Goal: Task Accomplishment & Management: Use online tool/utility

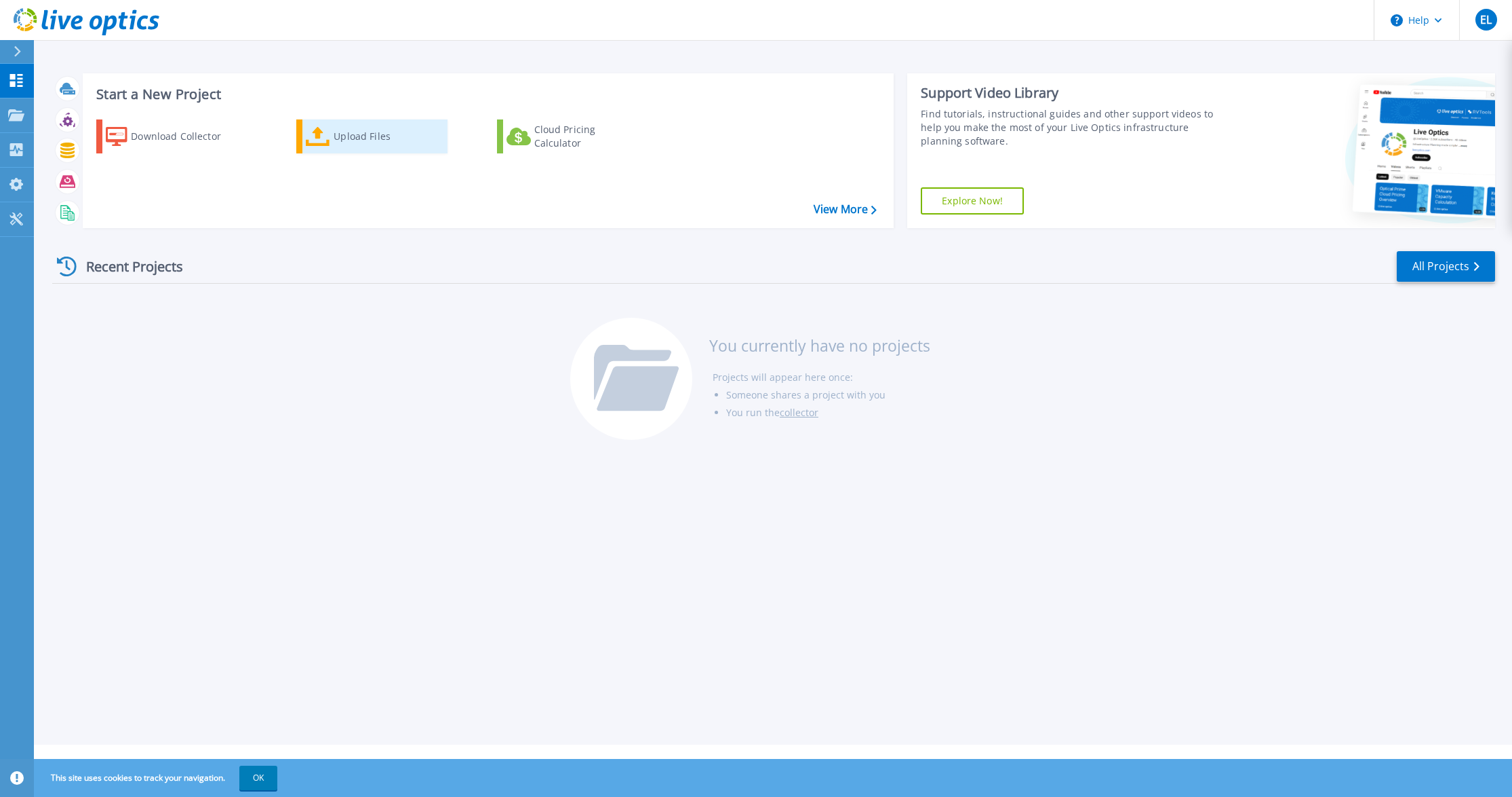
click at [347, 136] on div "Upload Files" at bounding box center [388, 136] width 108 height 27
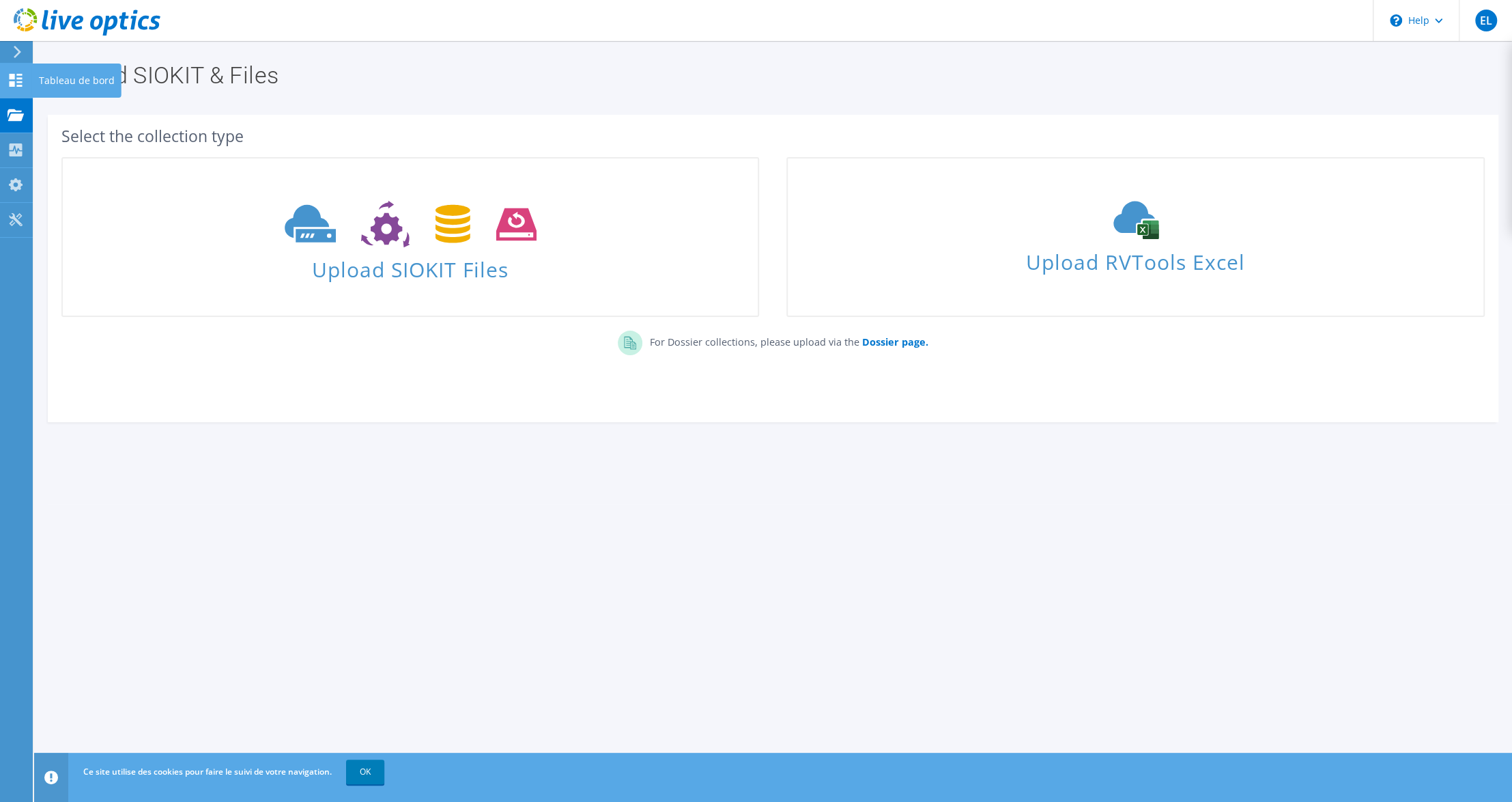
click at [13, 74] on use at bounding box center [16, 80] width 13 height 13
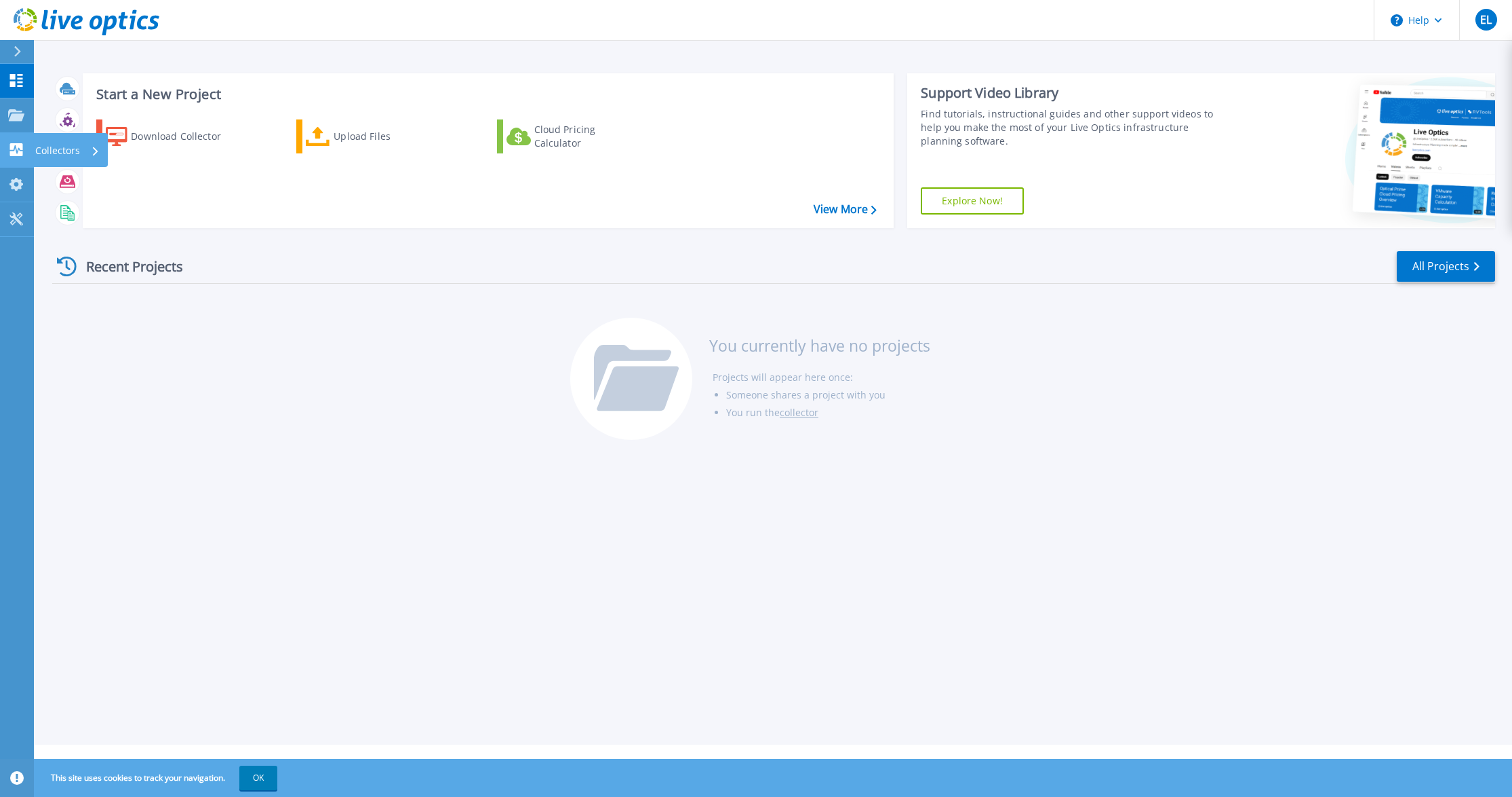
click at [15, 150] on icon at bounding box center [17, 150] width 13 height 13
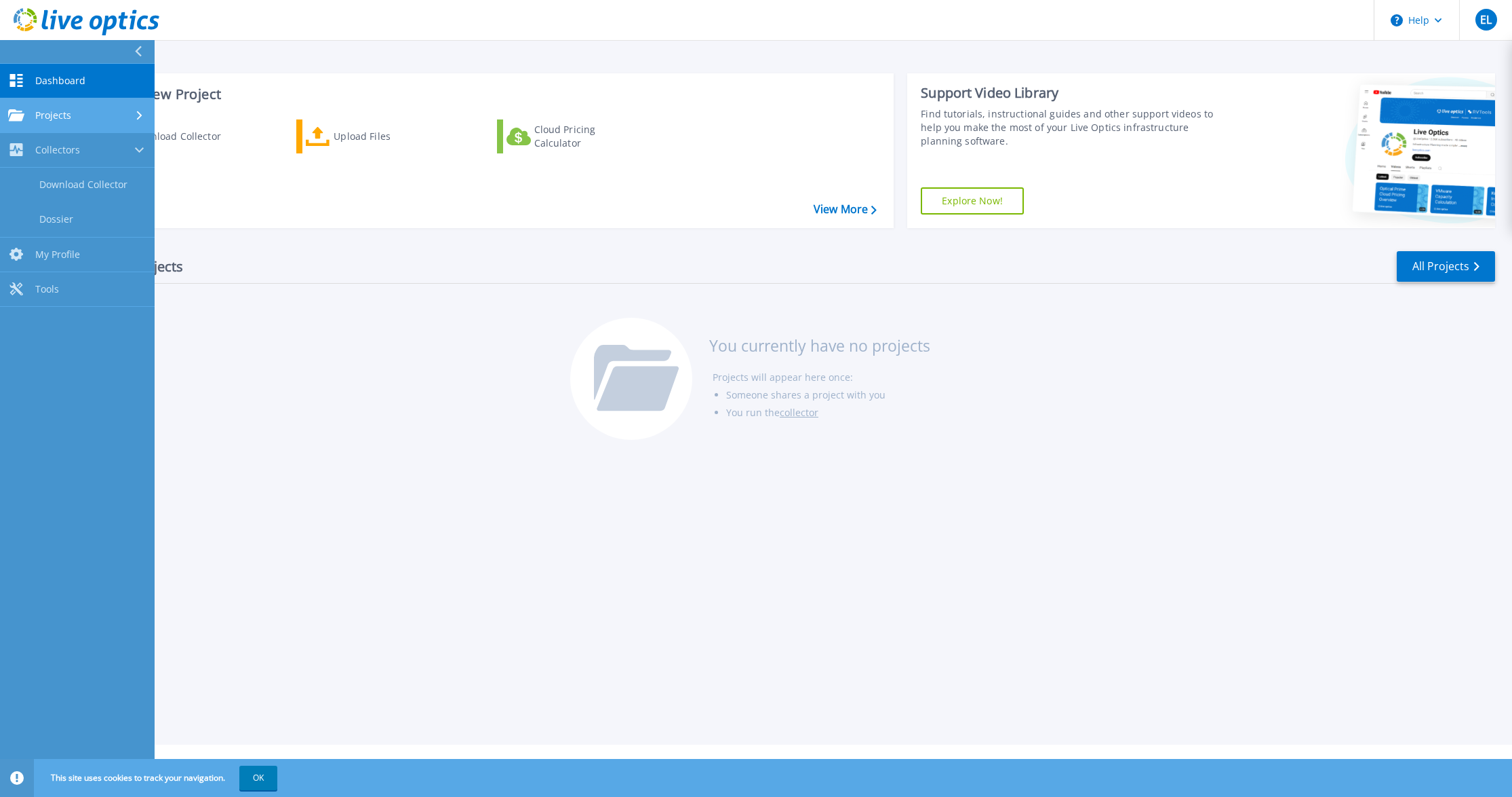
click at [34, 115] on div "Projects" at bounding box center [40, 115] width 63 height 12
click at [48, 185] on link "Upload SIOKIT & Files" at bounding box center [77, 185] width 154 height 35
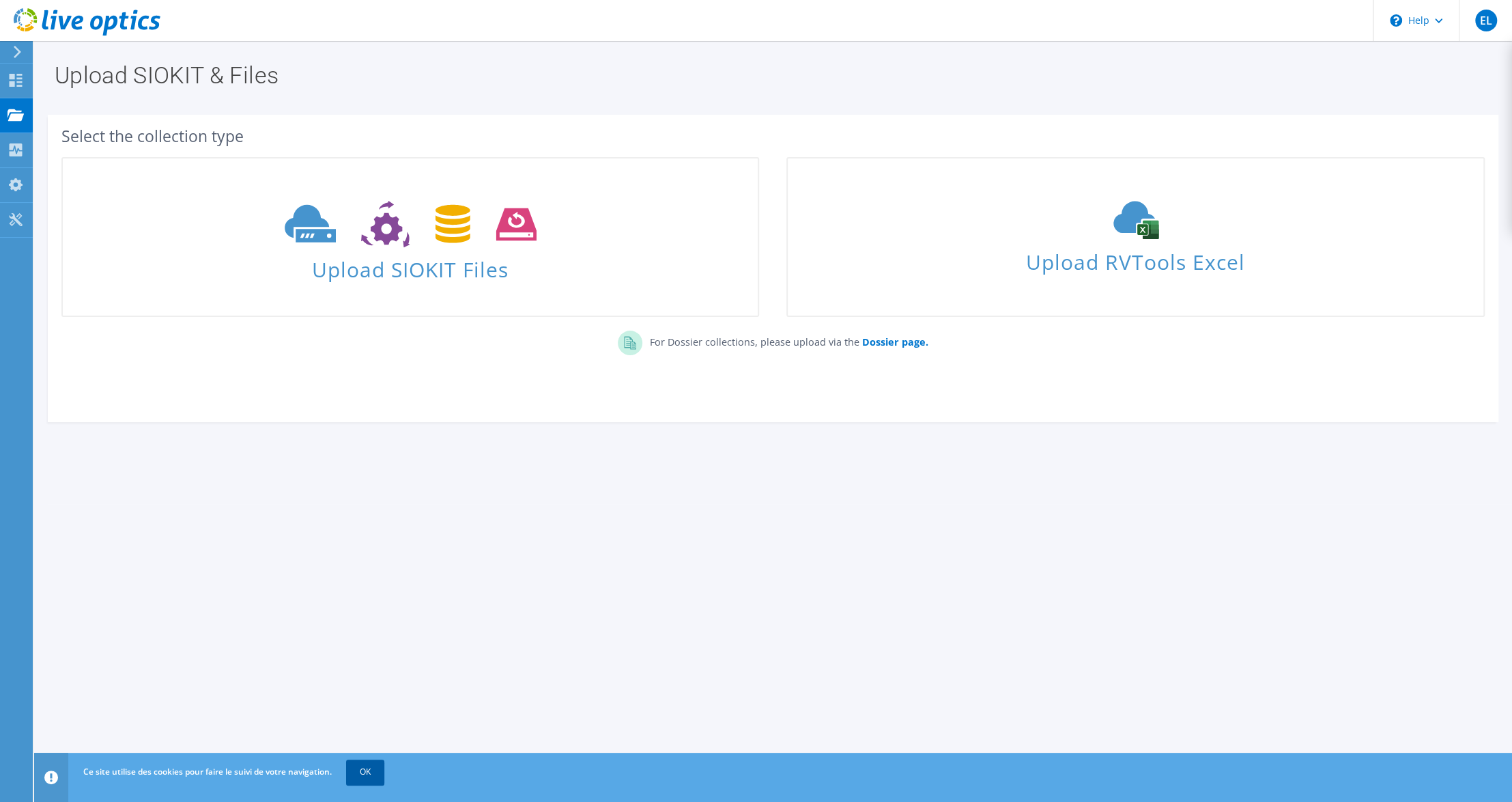
click at [370, 772] on link "OK" at bounding box center [365, 771] width 38 height 25
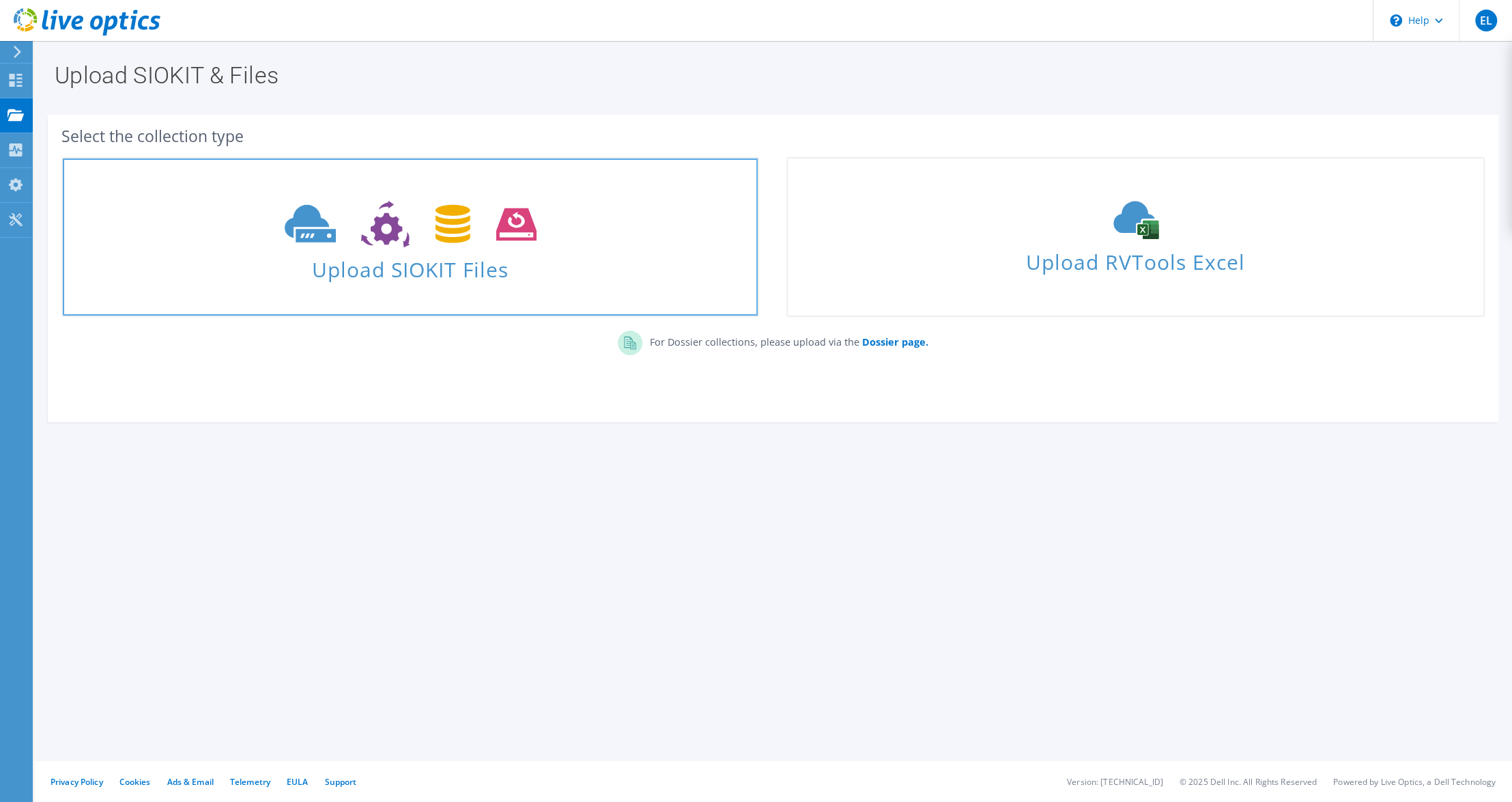
click at [376, 242] on icon at bounding box center [411, 224] width 252 height 47
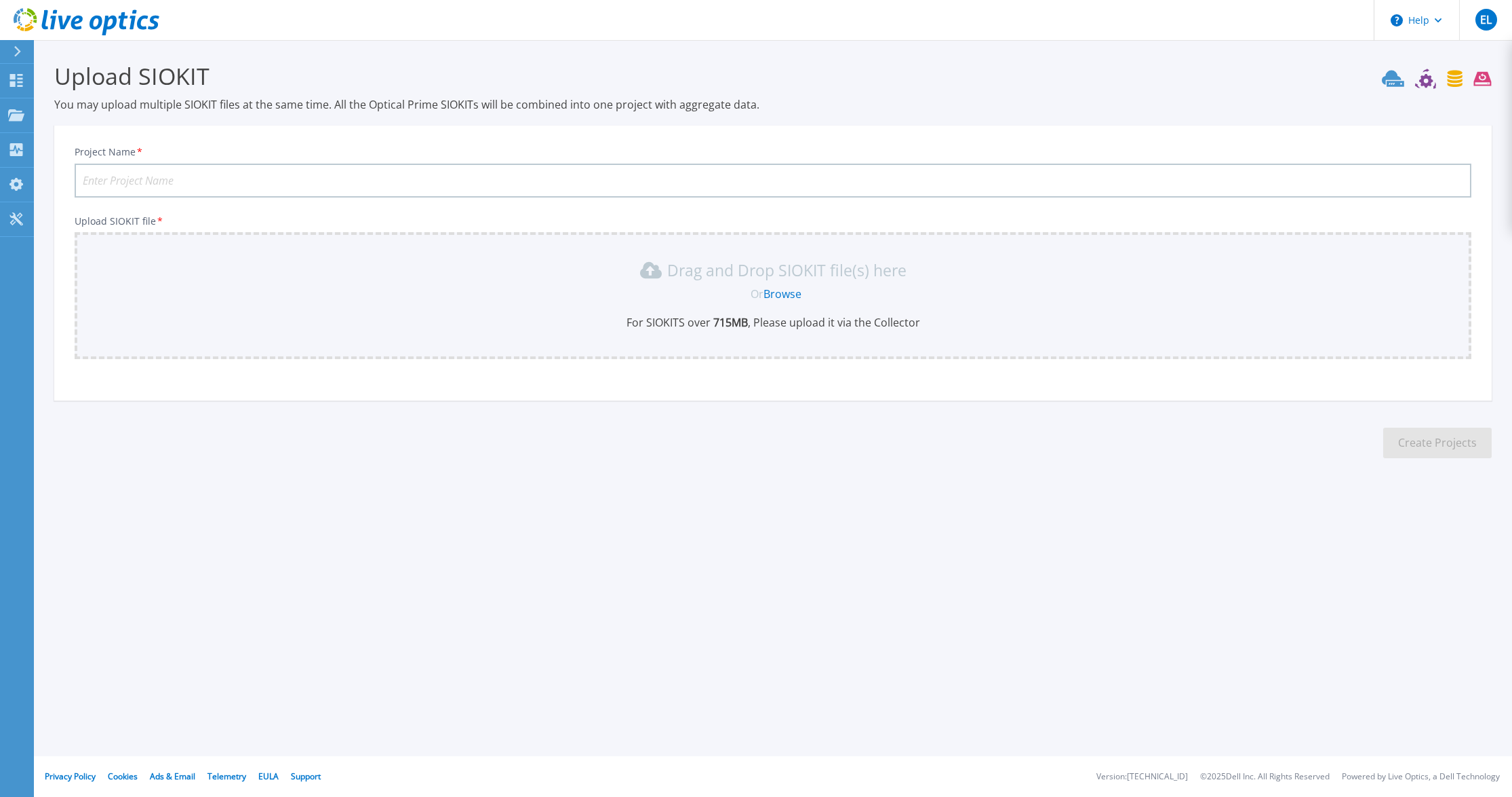
click at [145, 181] on input "Project Name *" at bounding box center [773, 180] width 1397 height 34
type input "REGIMBEAU"
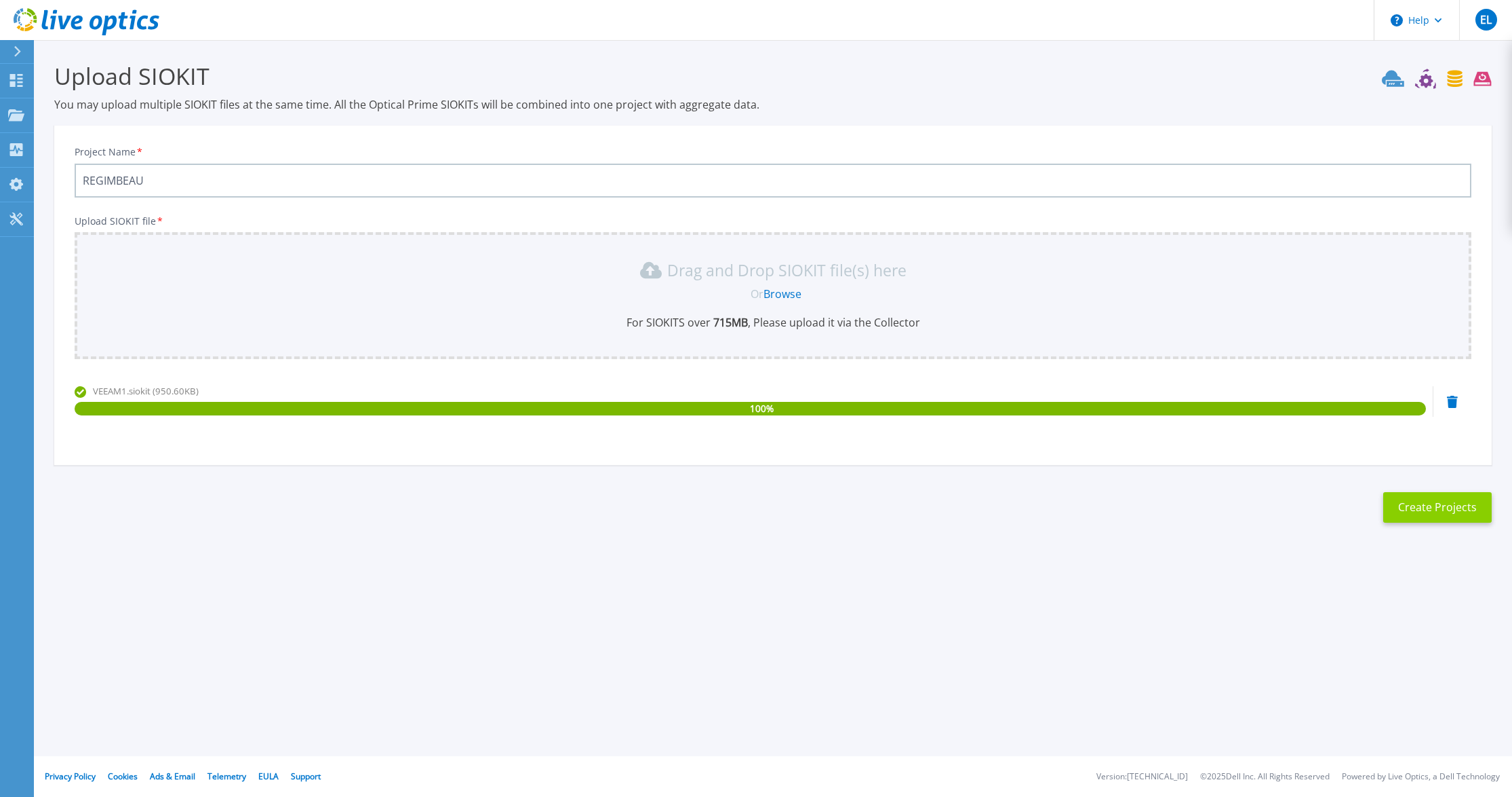
click at [1433, 502] on button "Create Projects" at bounding box center [1437, 508] width 108 height 31
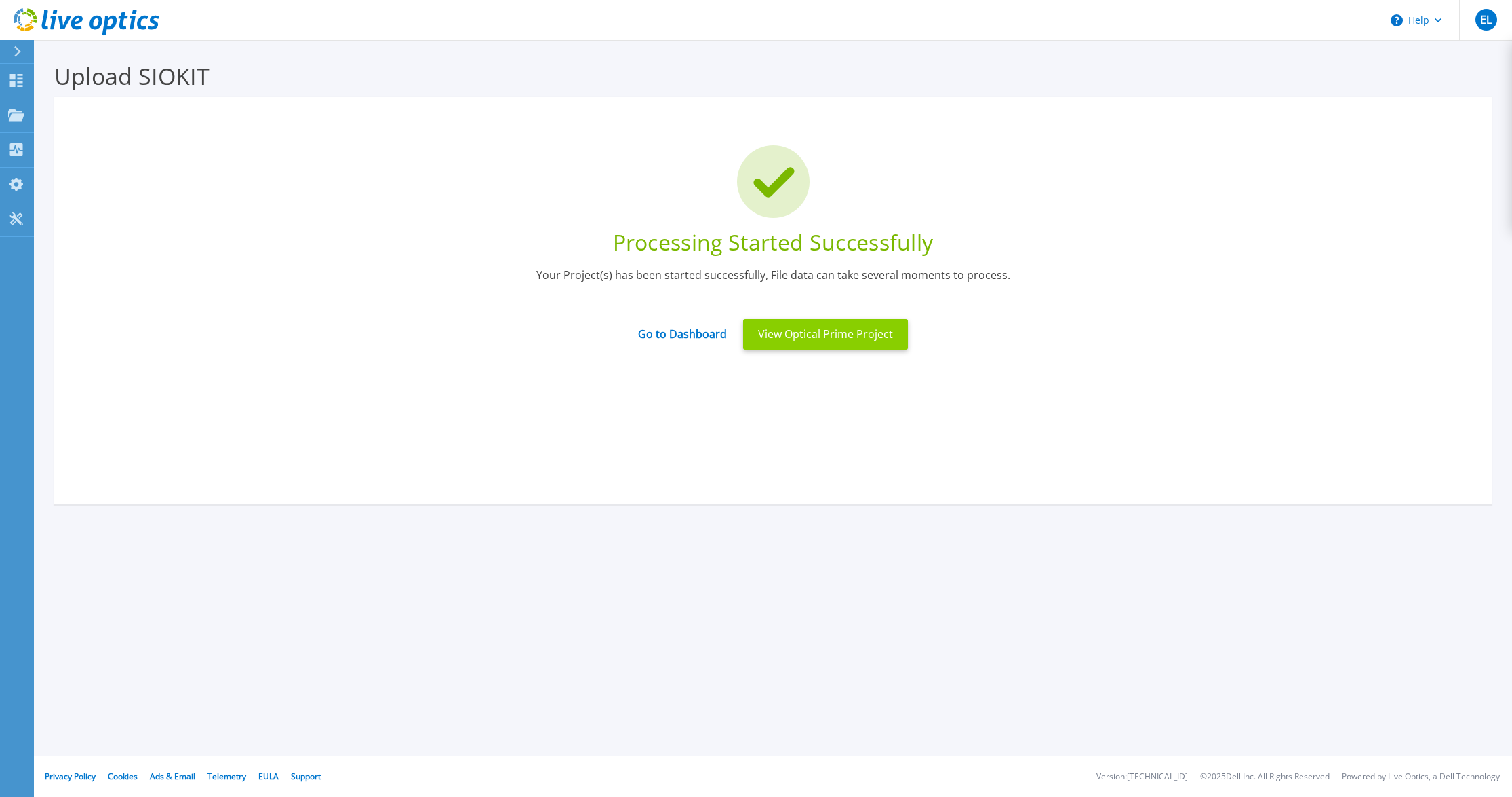
click at [811, 338] on button "View Optical Prime Project" at bounding box center [826, 334] width 165 height 31
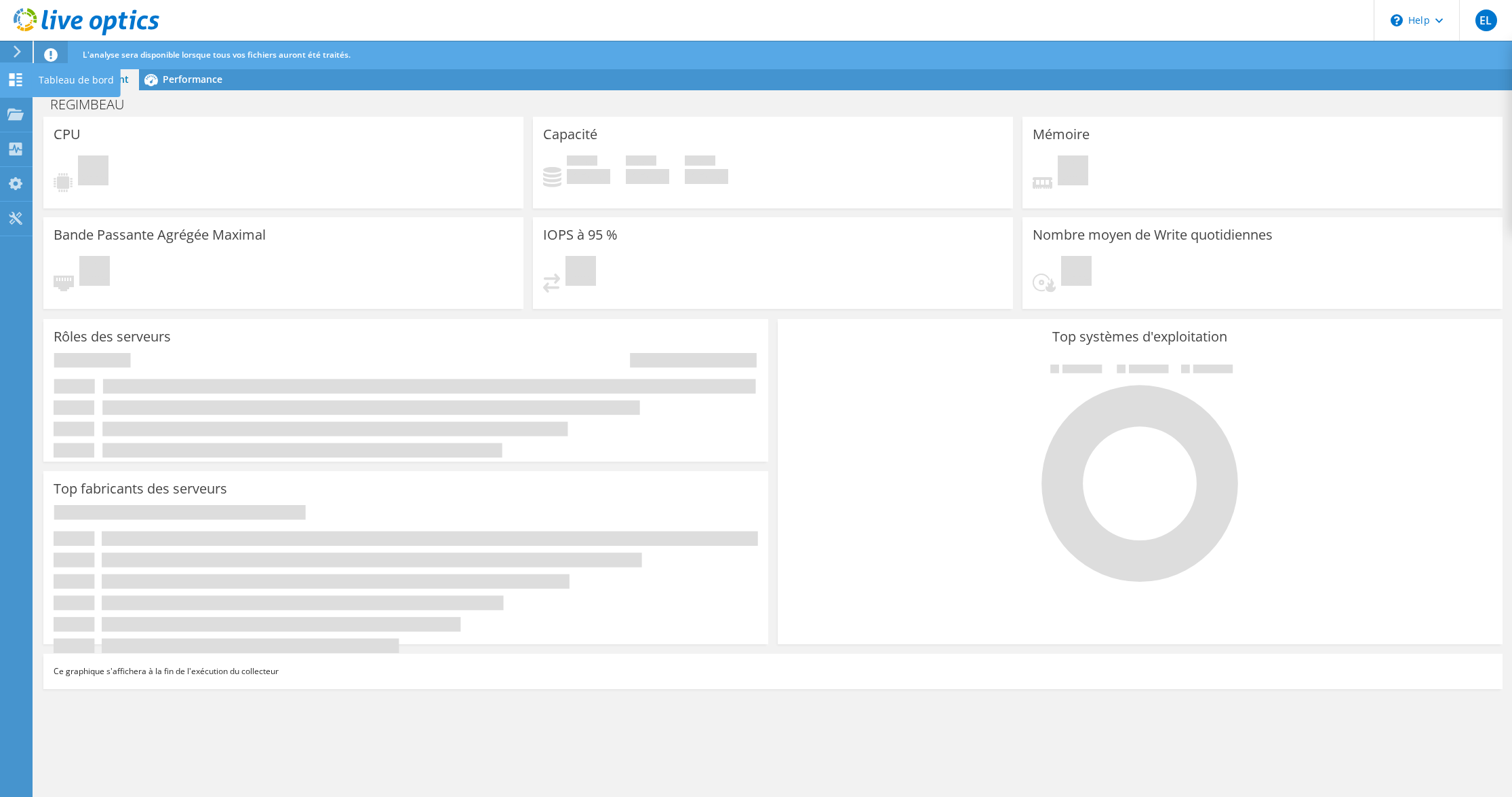
click at [18, 80] on icon at bounding box center [15, 80] width 16 height 13
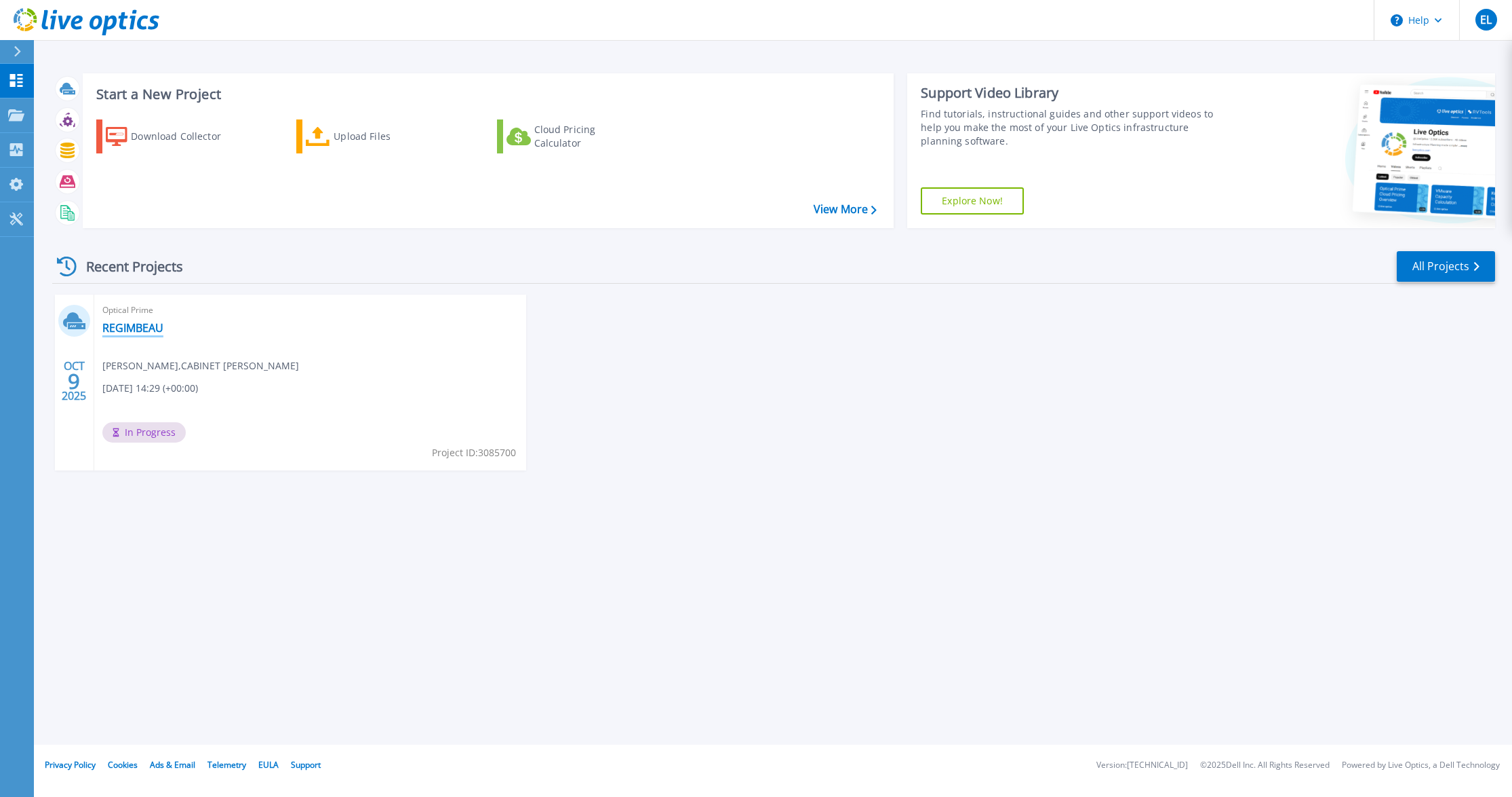
click at [129, 325] on link "REGIMBEAU" at bounding box center [133, 327] width 61 height 13
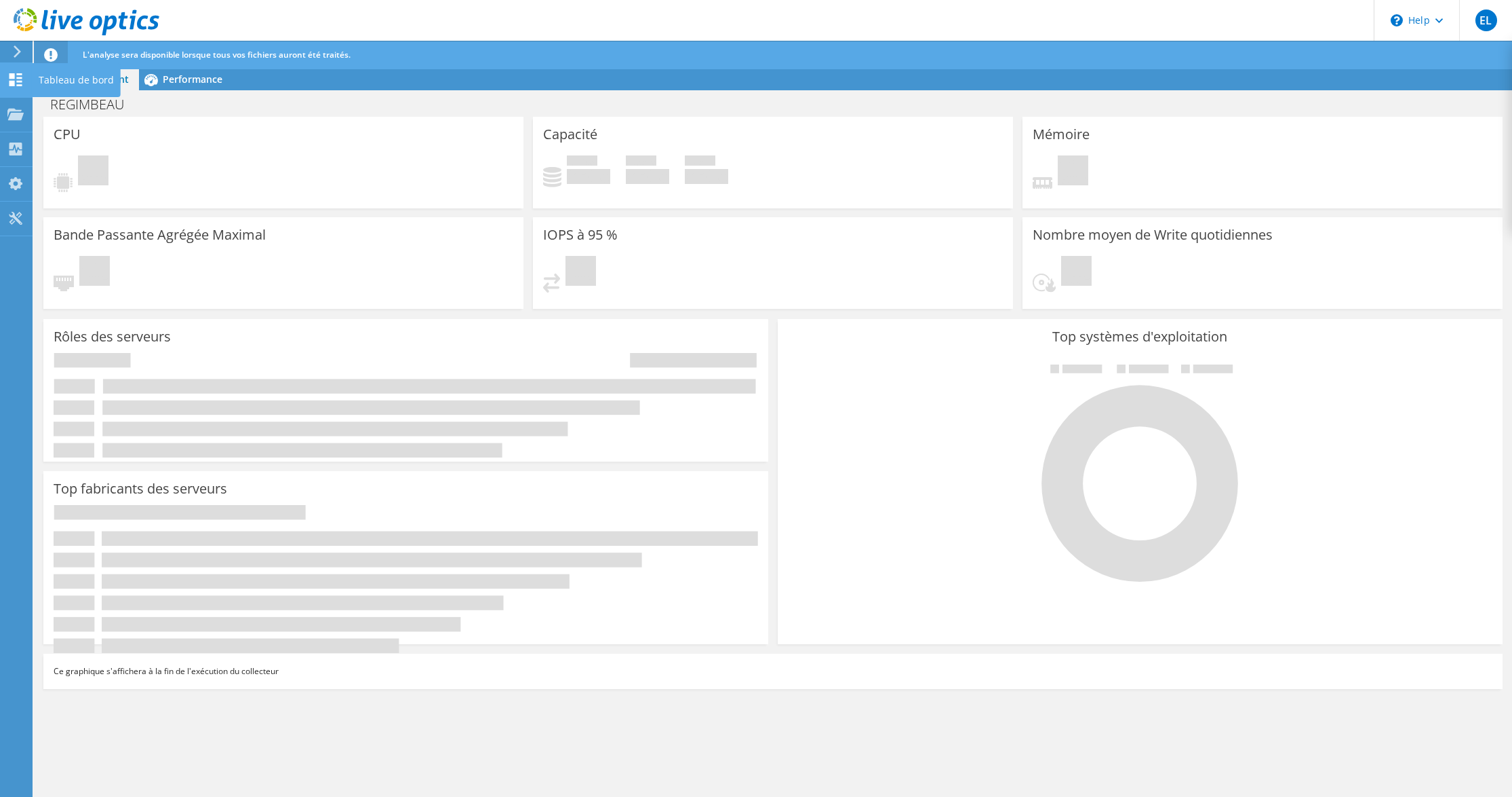
click at [11, 77] on use at bounding box center [16, 80] width 13 height 13
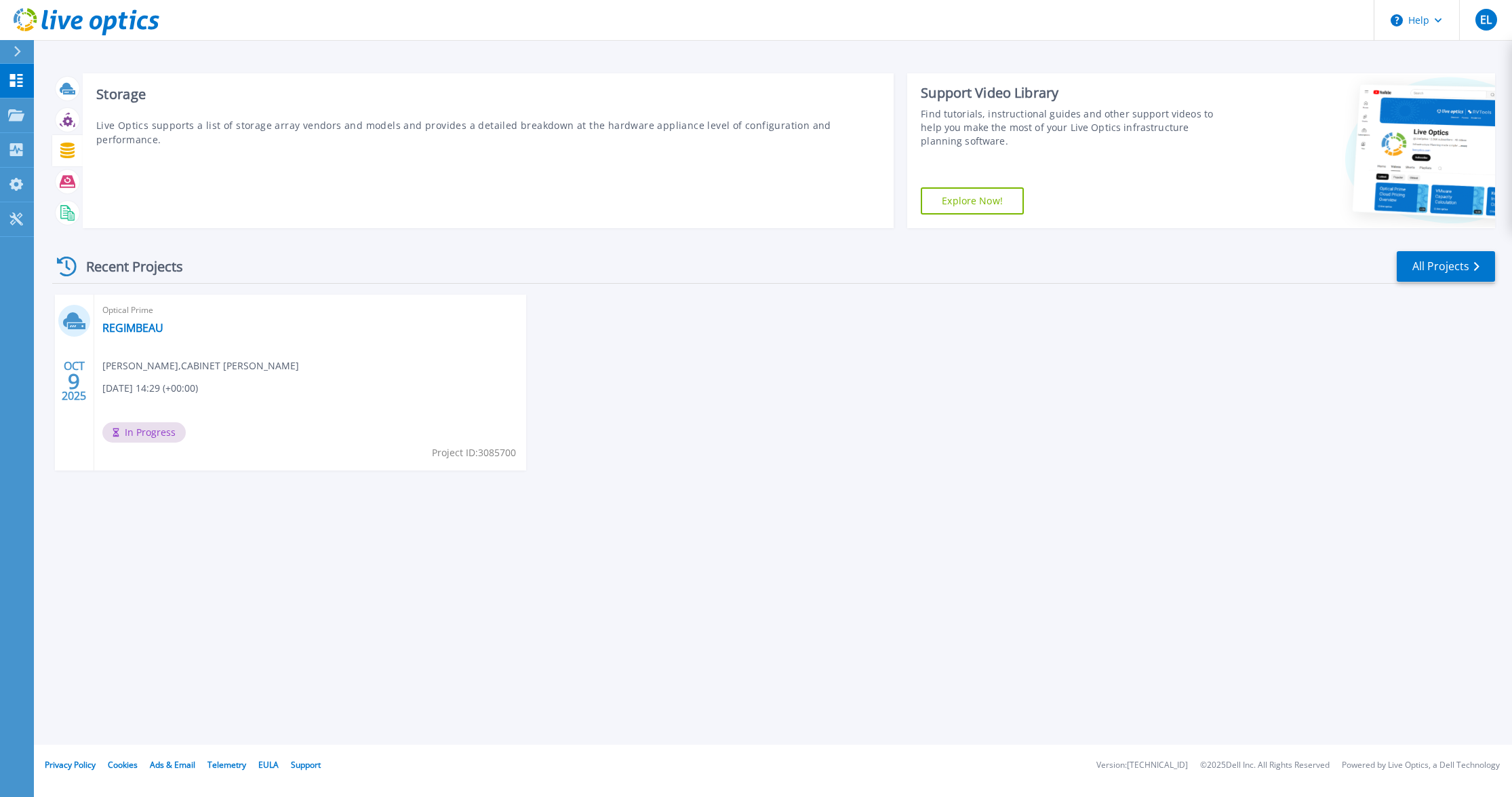
click at [71, 150] on icon at bounding box center [67, 150] width 14 height 15
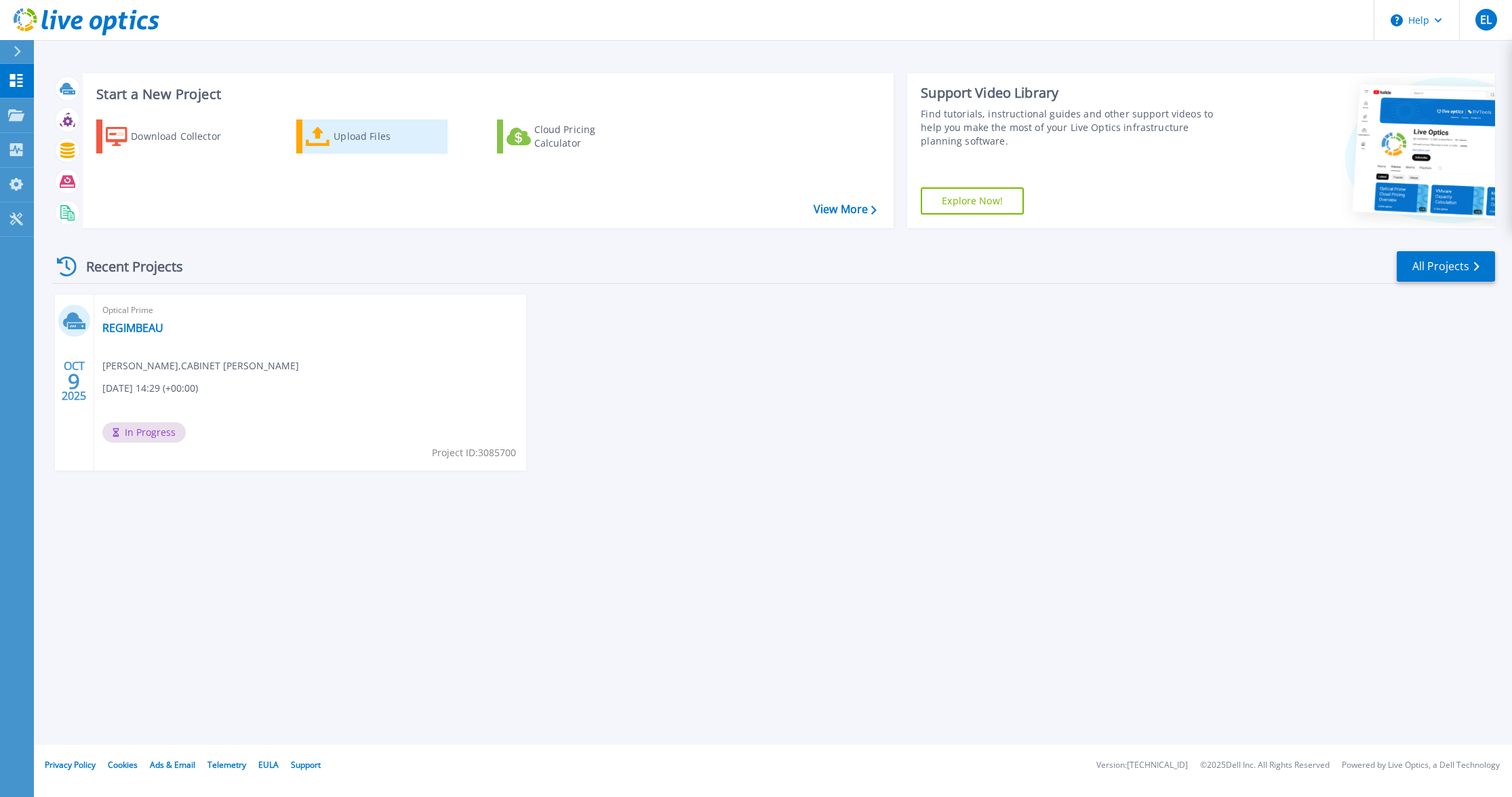
click at [345, 141] on div "Upload Files" at bounding box center [388, 136] width 108 height 27
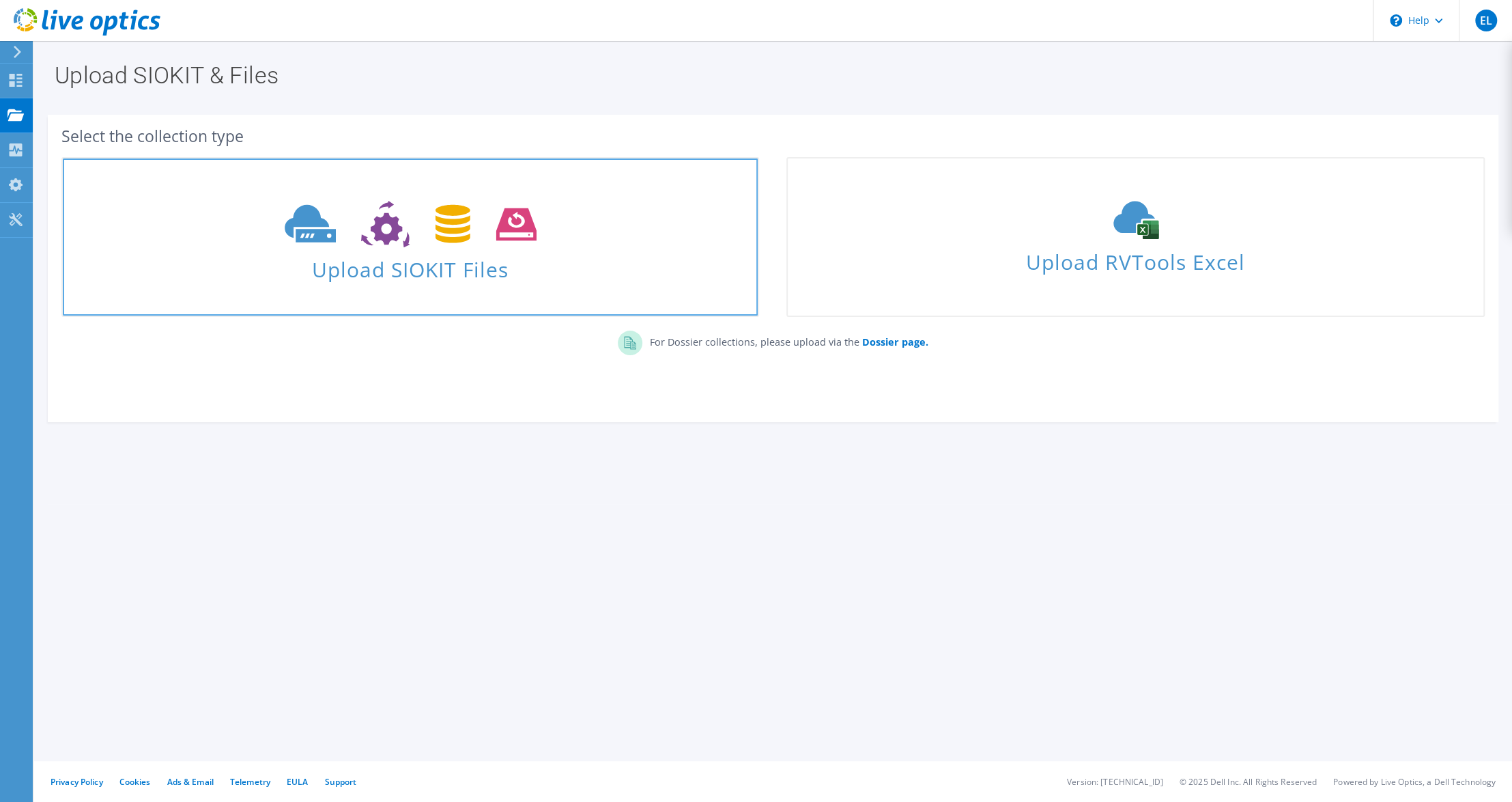
click at [449, 221] on use at bounding box center [411, 224] width 252 height 47
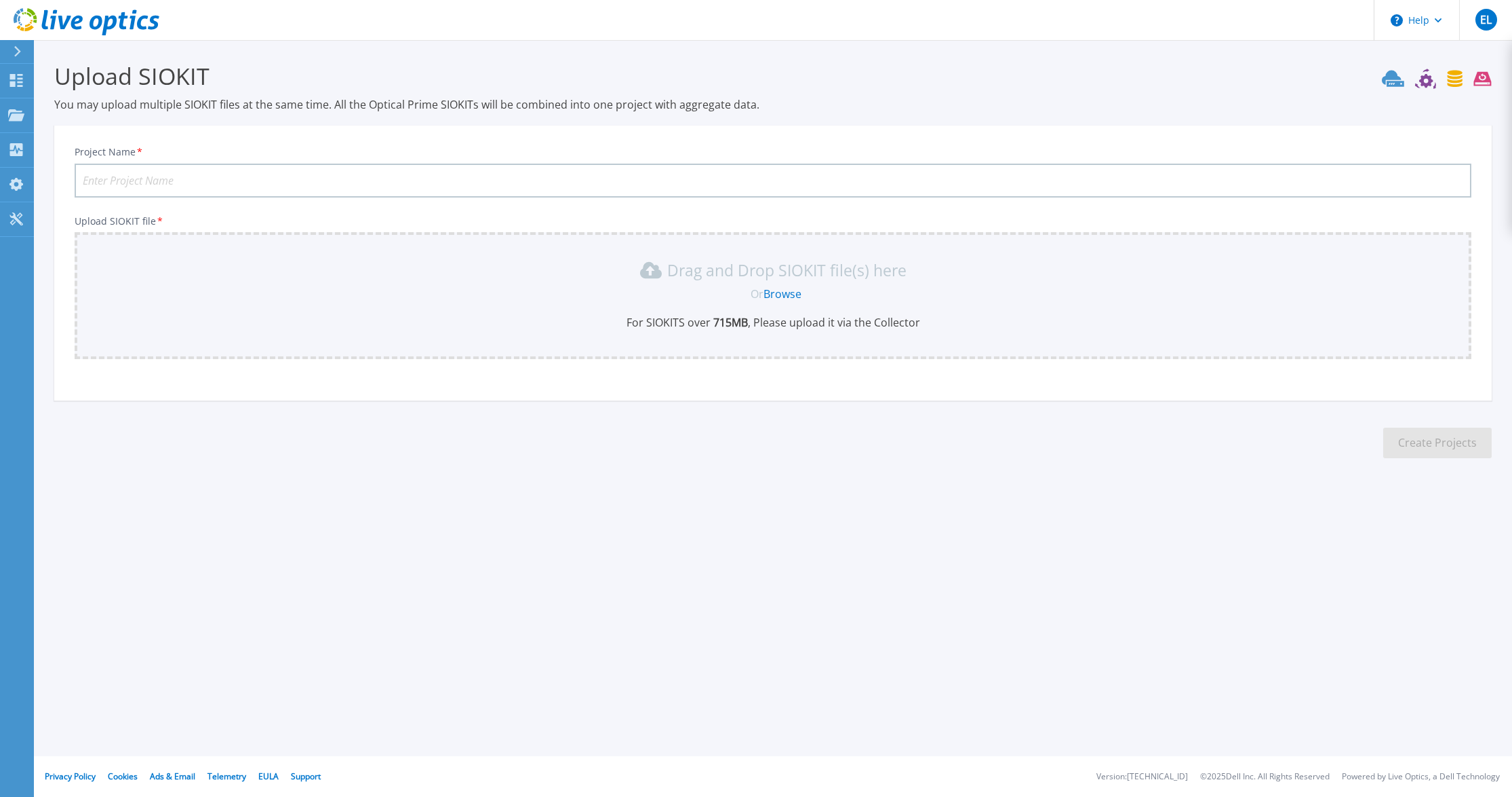
click at [342, 185] on input "Project Name *" at bounding box center [773, 180] width 1397 height 34
type input "REGIMBEAU"
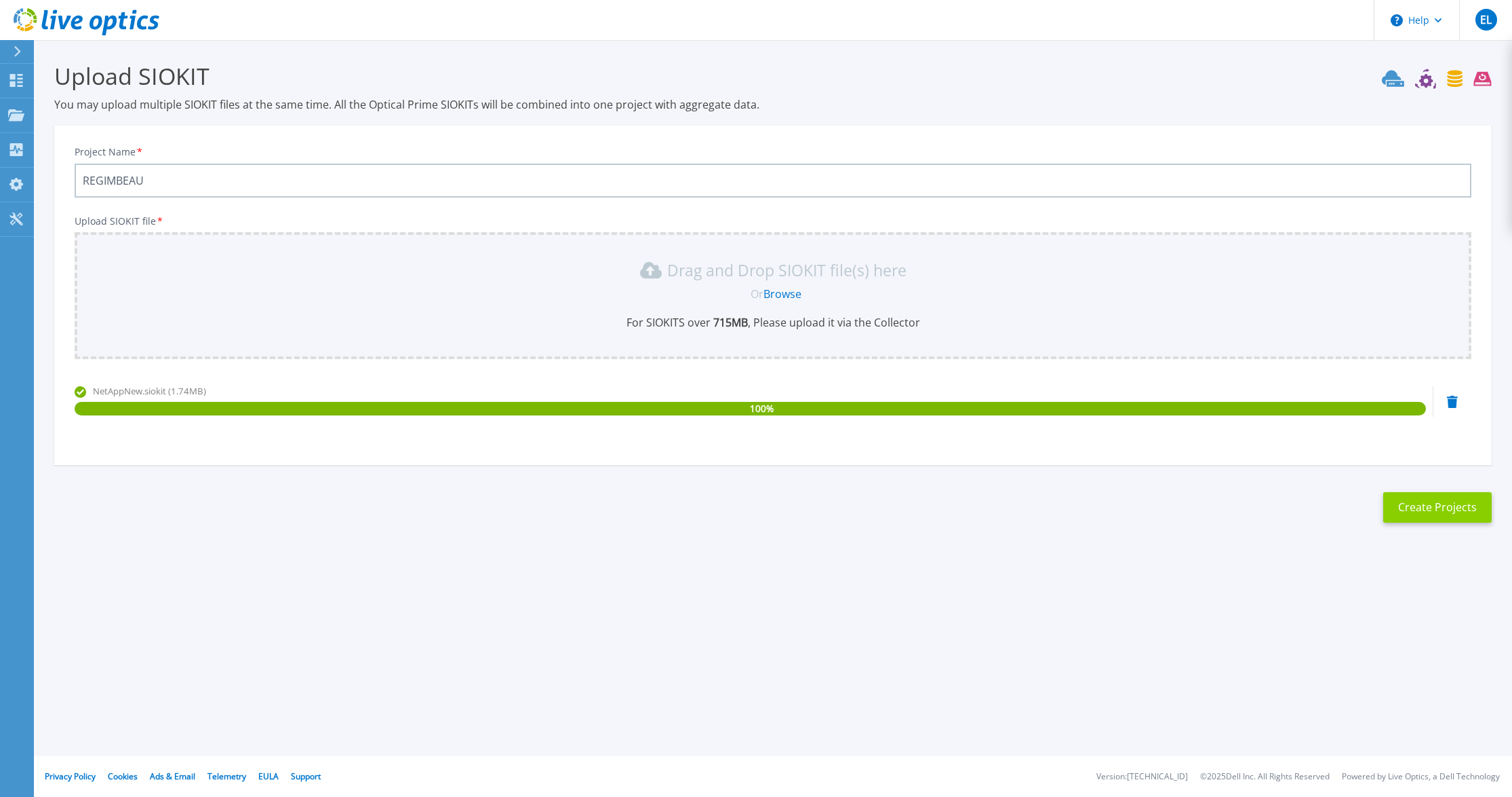
click at [1439, 510] on button "Create Projects" at bounding box center [1437, 508] width 108 height 31
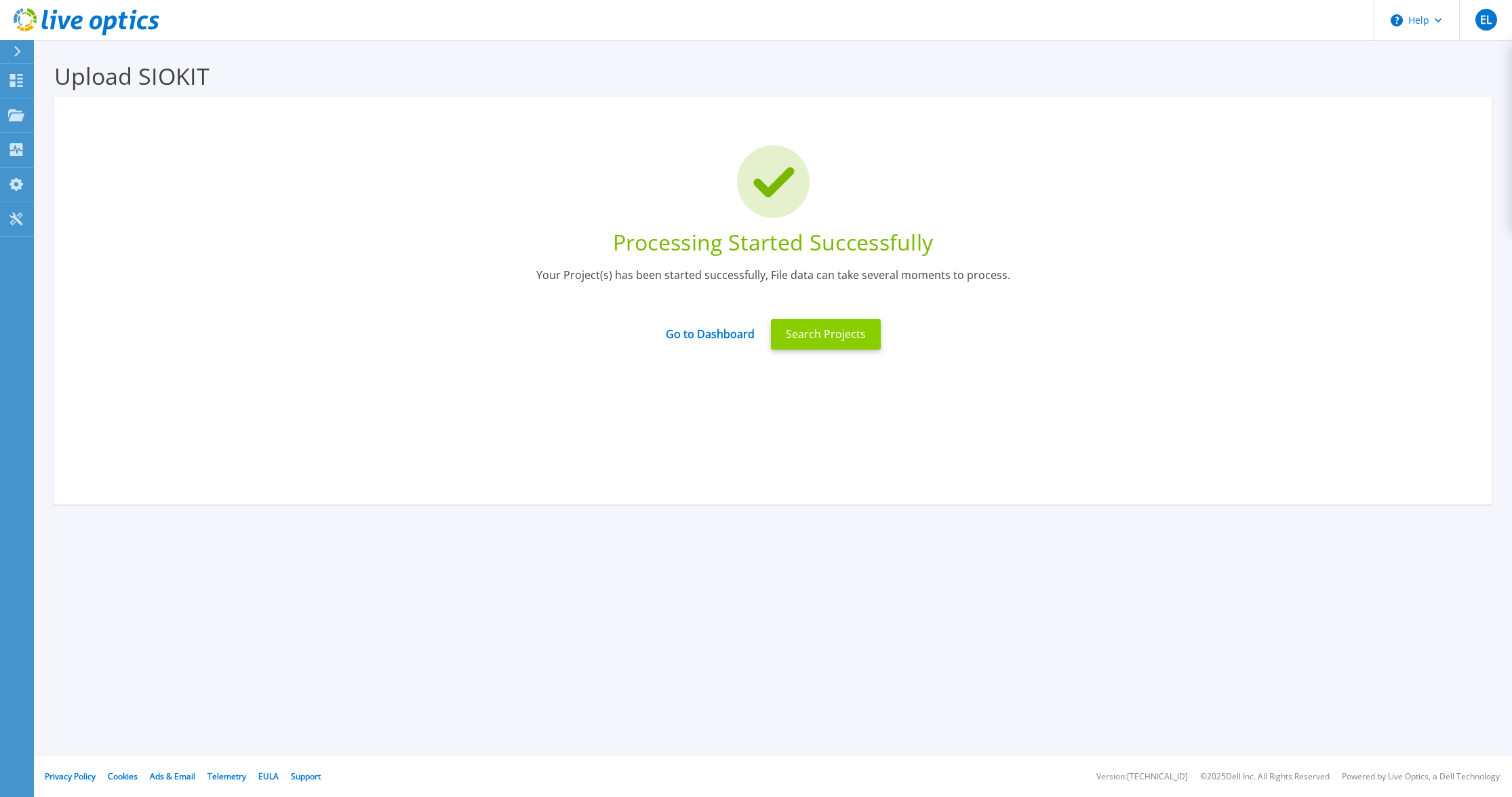
click at [845, 340] on button "Search Projects" at bounding box center [826, 334] width 110 height 31
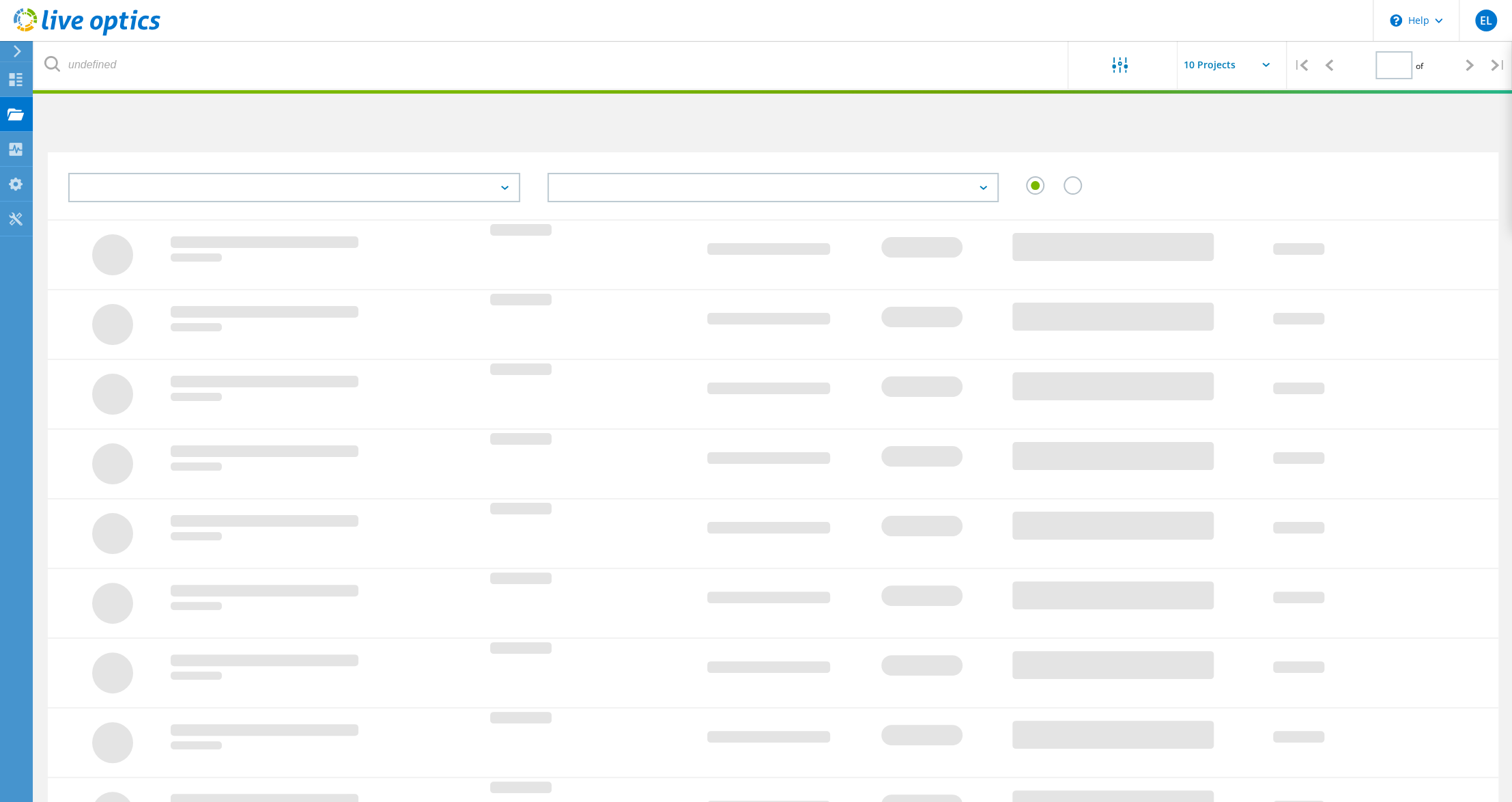
type input "1"
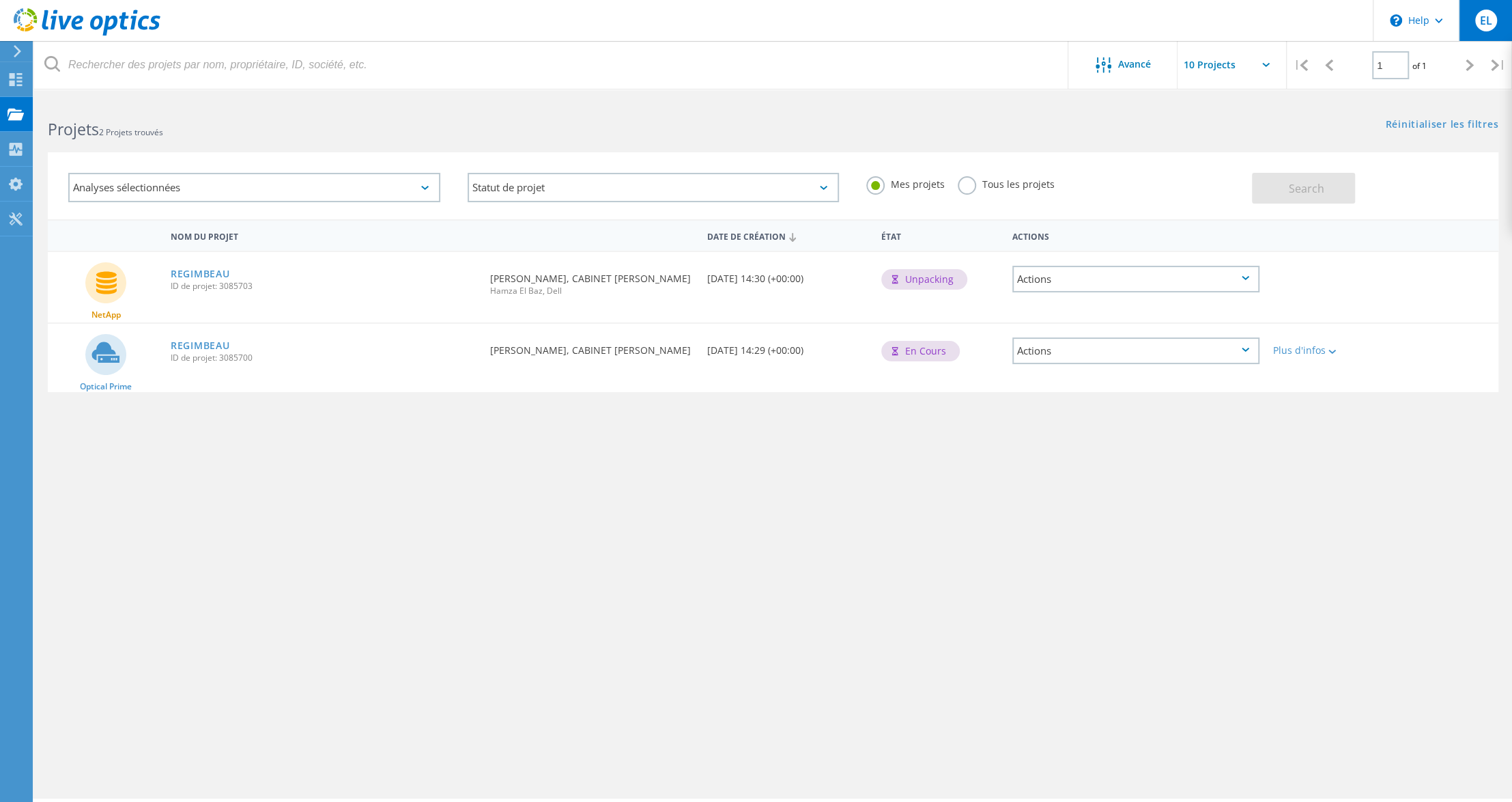
click at [1483, 18] on span "EL" at bounding box center [1485, 20] width 12 height 11
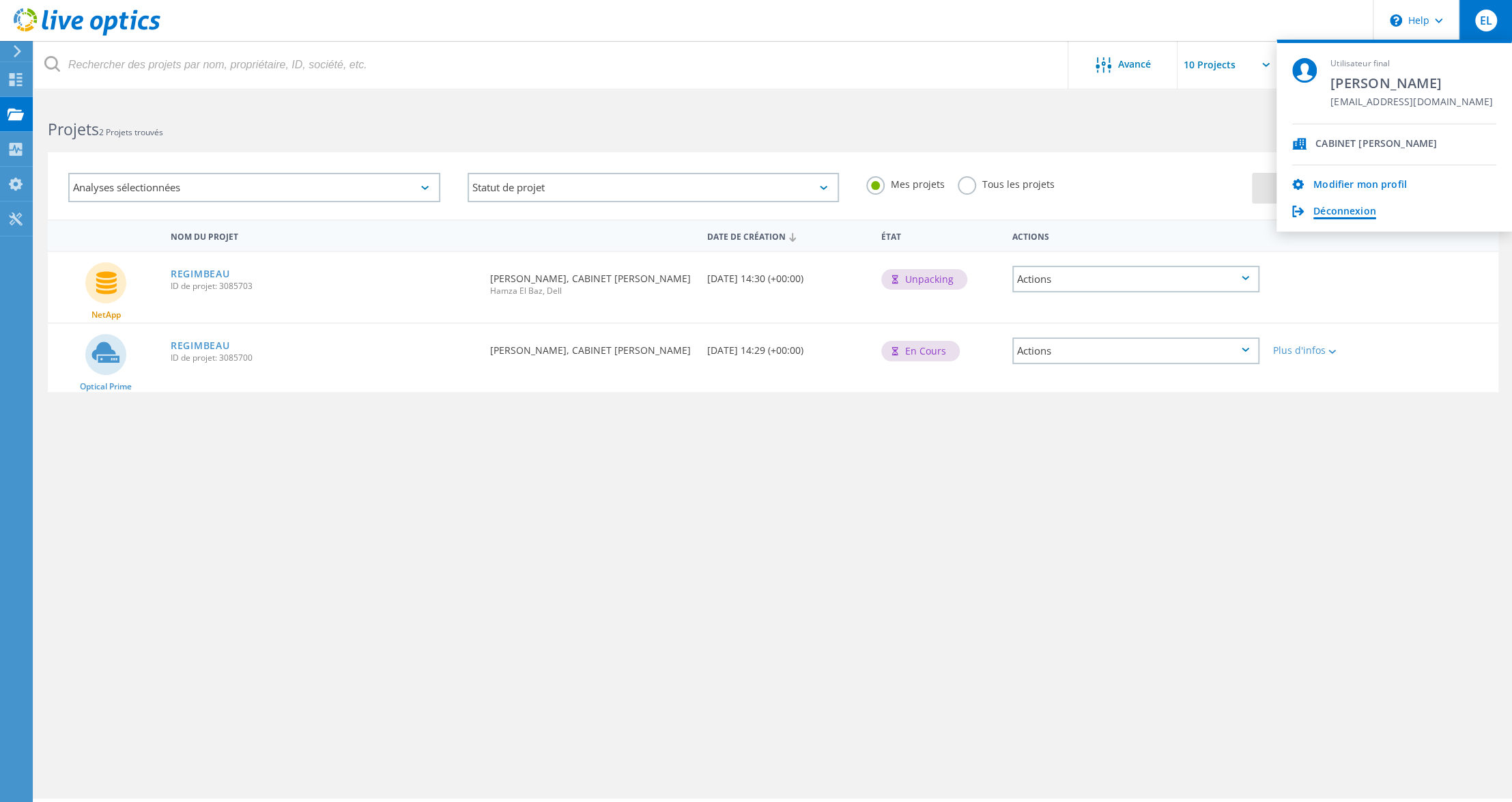
click at [1353, 214] on link "Déconnexion" at bounding box center [1344, 212] width 63 height 13
